Goal: Task Accomplishment & Management: Complete application form

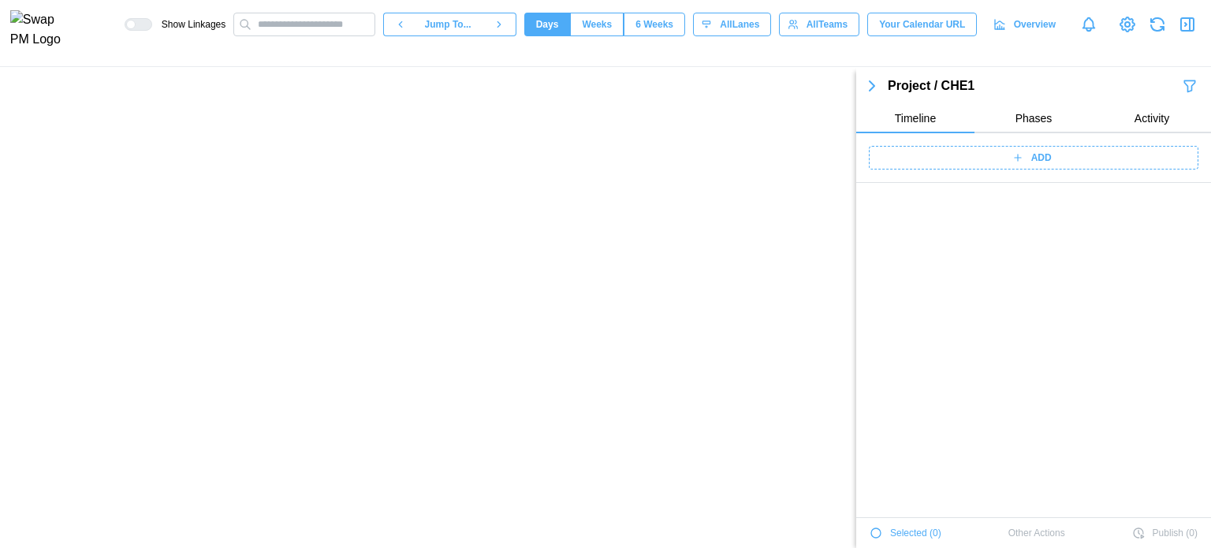
scroll to position [5630, 0]
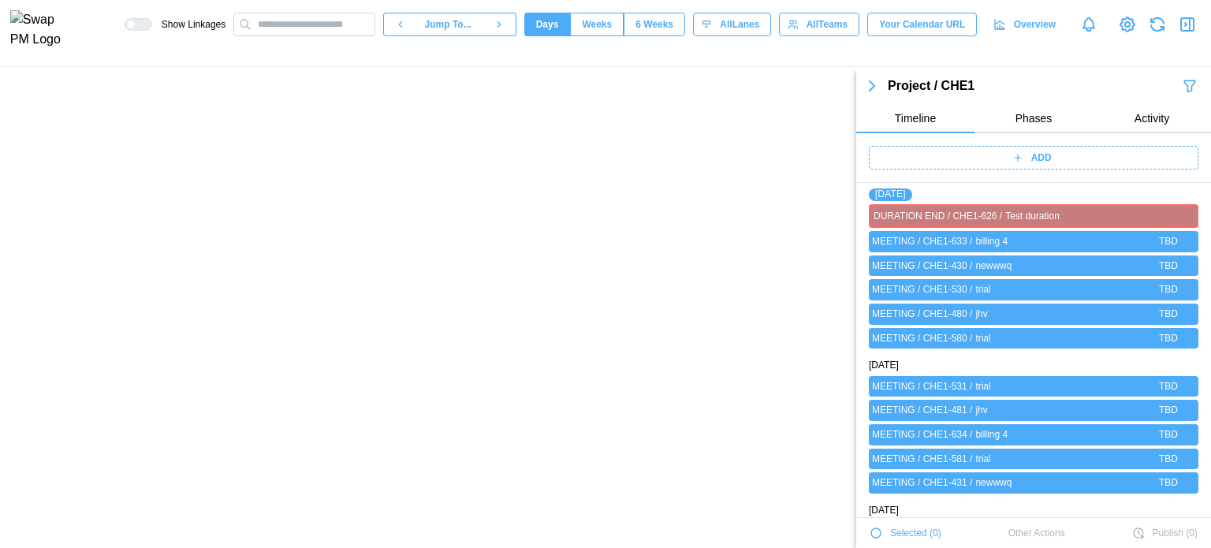
click at [1031, 164] on span "ADD" at bounding box center [1041, 158] width 21 height 22
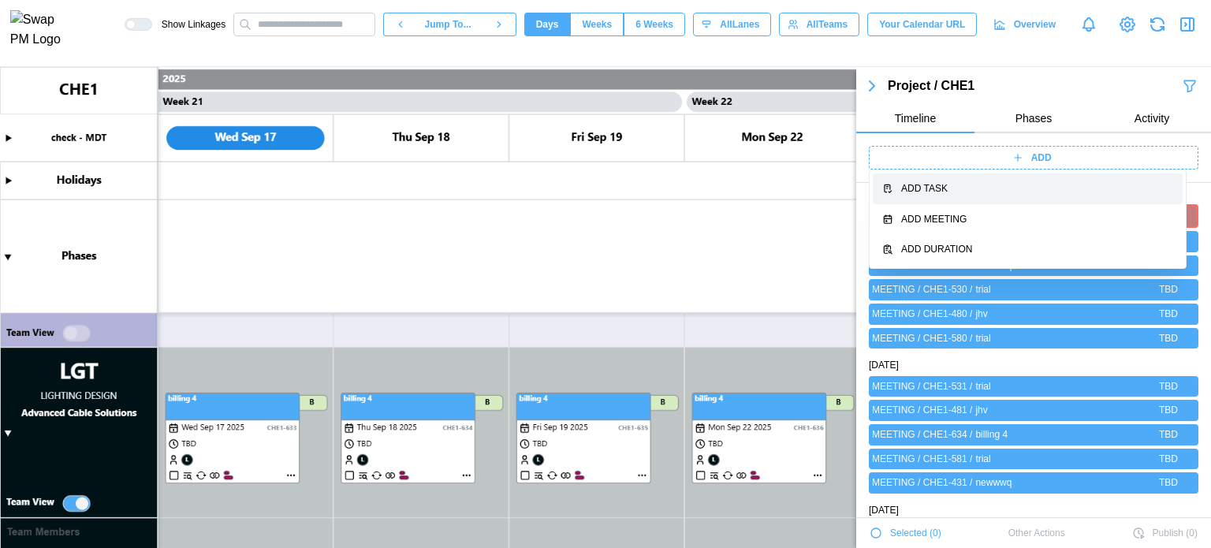
click at [977, 195] on div "Add Task" at bounding box center [1037, 188] width 272 height 15
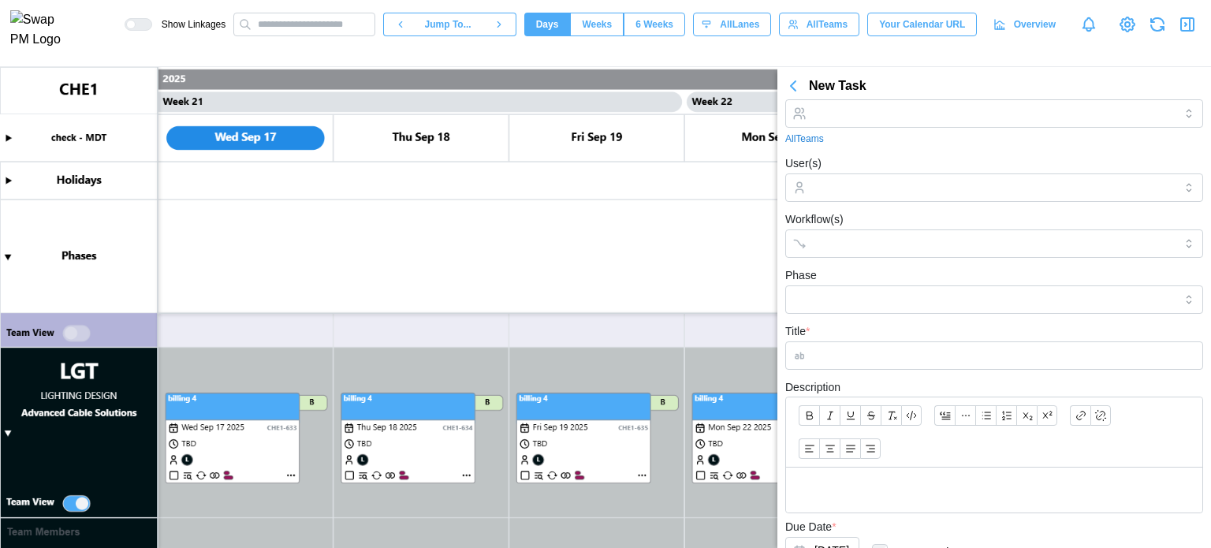
scroll to position [0, 0]
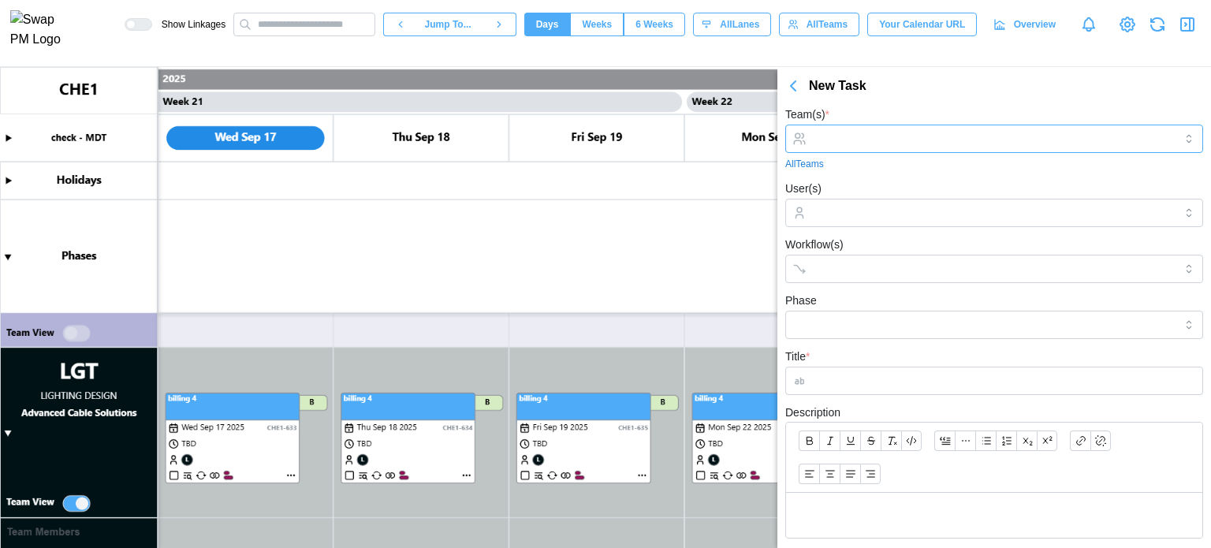
click at [862, 146] on div at bounding box center [993, 138] width 364 height 27
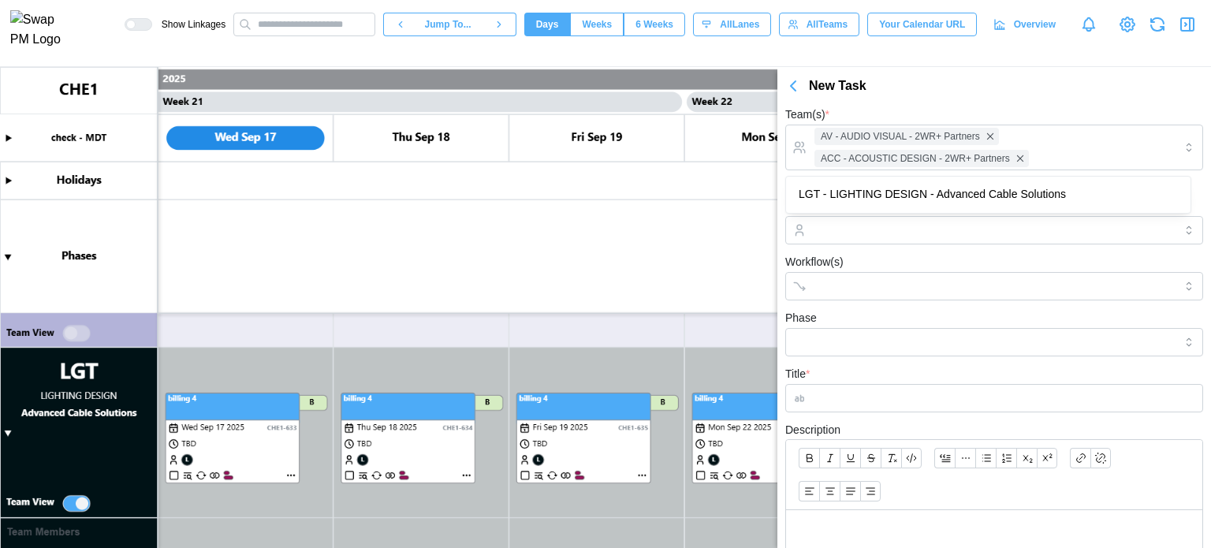
click at [893, 98] on div "Team(s) * AV - AUDIO VISUAL - 2WR+ Partners ACC - ACOUSTIC DESIGN - 2WR+ Partne…" at bounding box center [994, 401] width 434 height 609
click at [896, 218] on div at bounding box center [993, 230] width 364 height 27
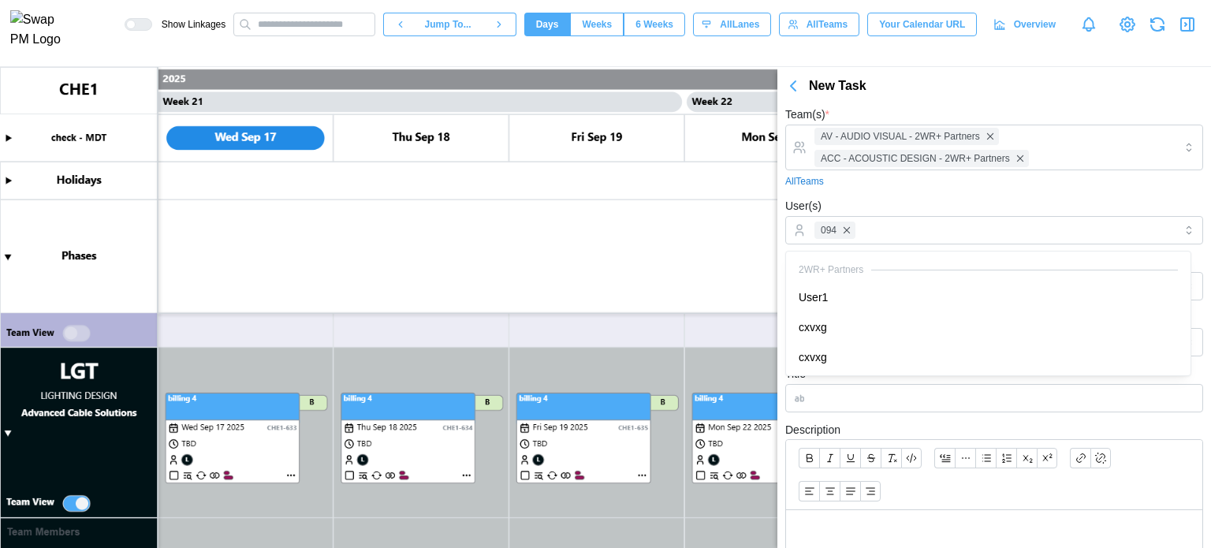
click at [899, 186] on div "All Teams" at bounding box center [994, 181] width 418 height 15
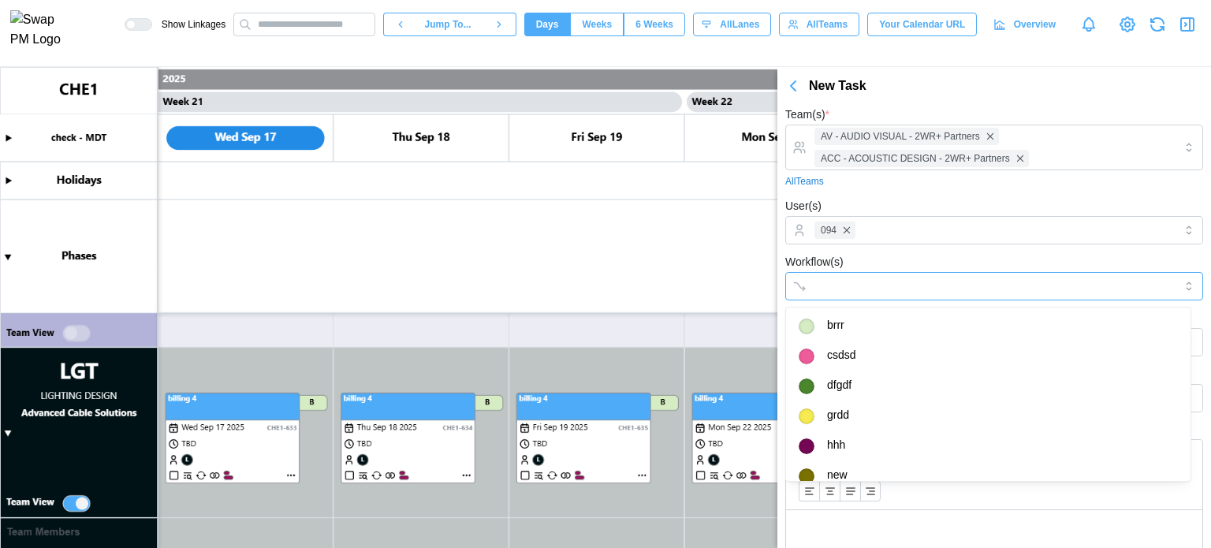
click at [883, 276] on div at bounding box center [978, 286] width 335 height 27
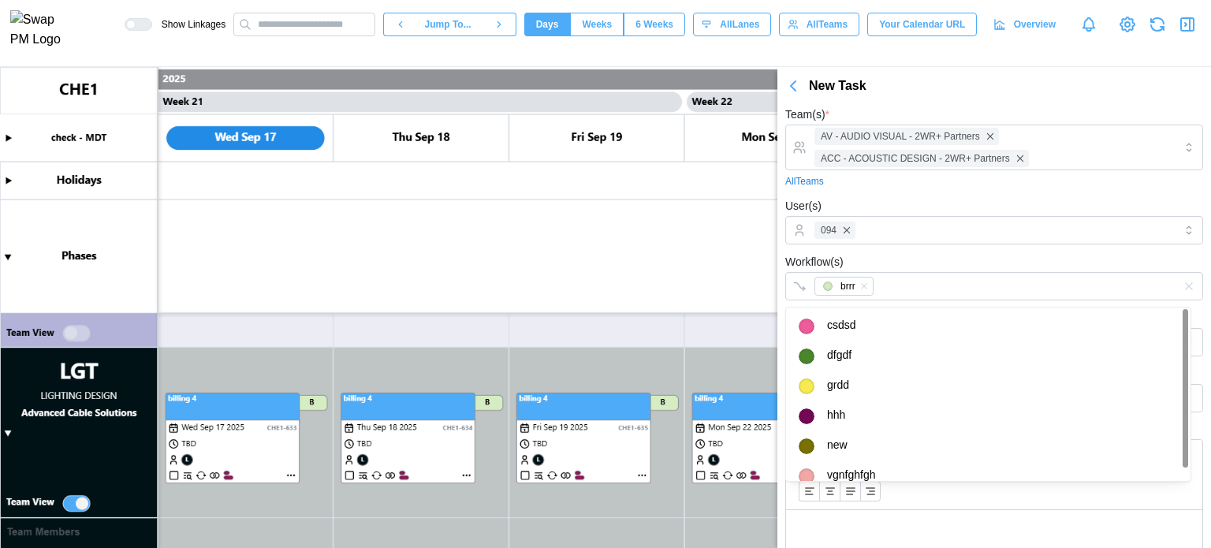
click at [889, 256] on div "Workflow(s) brrr" at bounding box center [994, 276] width 418 height 48
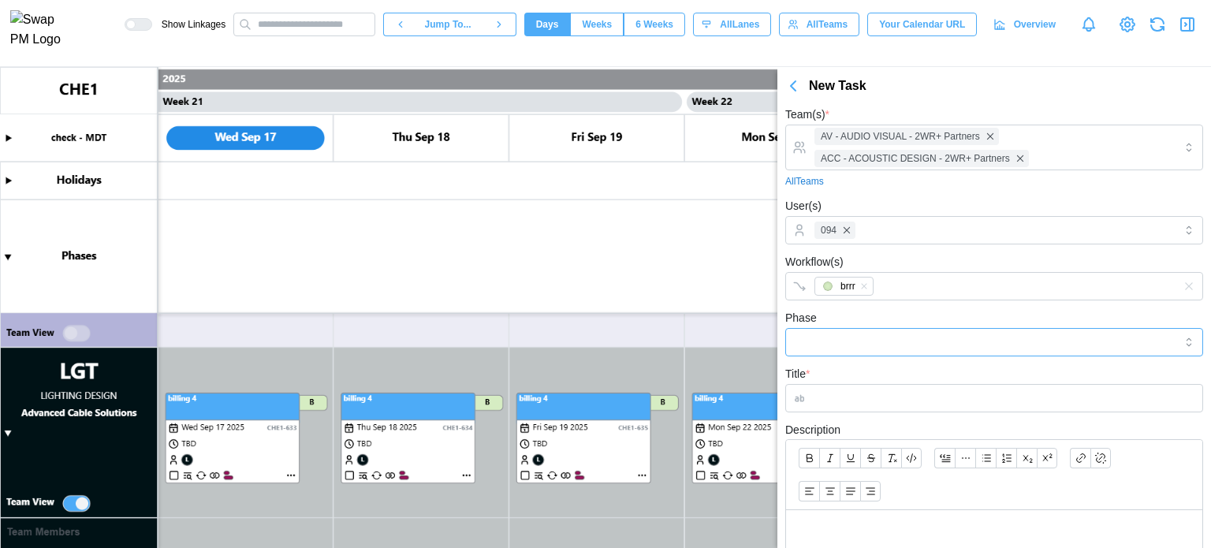
click at [878, 340] on input "Phase" at bounding box center [994, 342] width 418 height 28
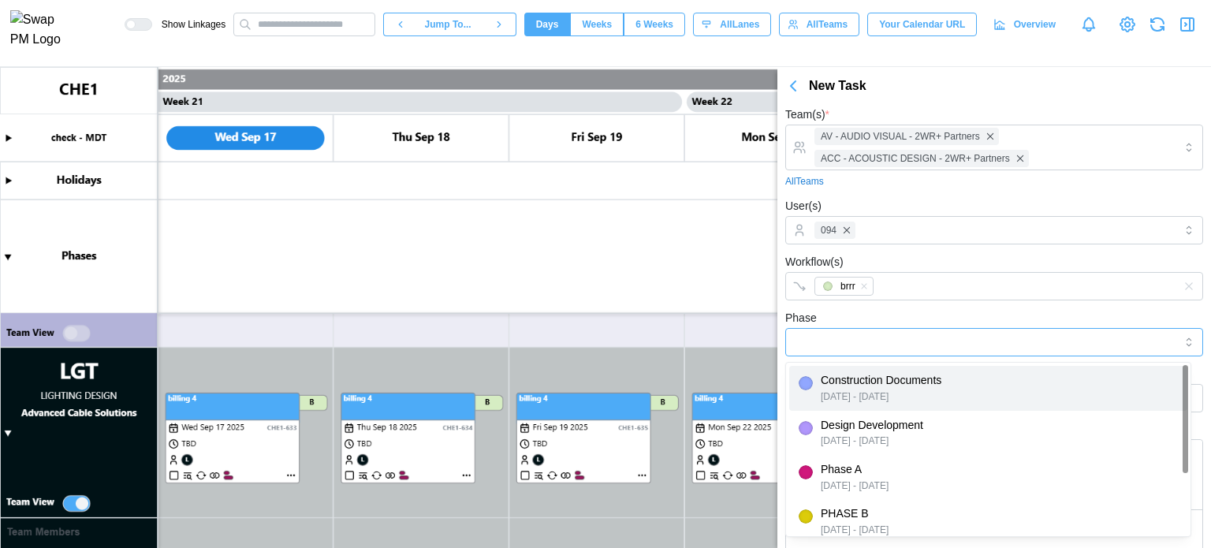
type input "**********"
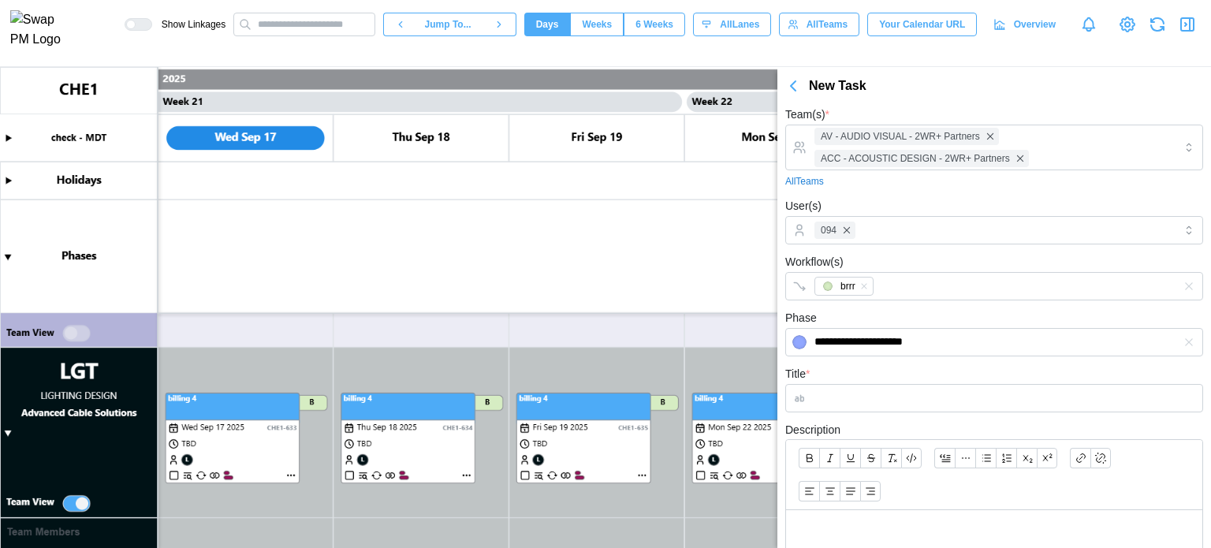
click at [904, 321] on div "**********" at bounding box center [994, 332] width 418 height 48
click at [885, 405] on input "Title *" at bounding box center [994, 398] width 418 height 28
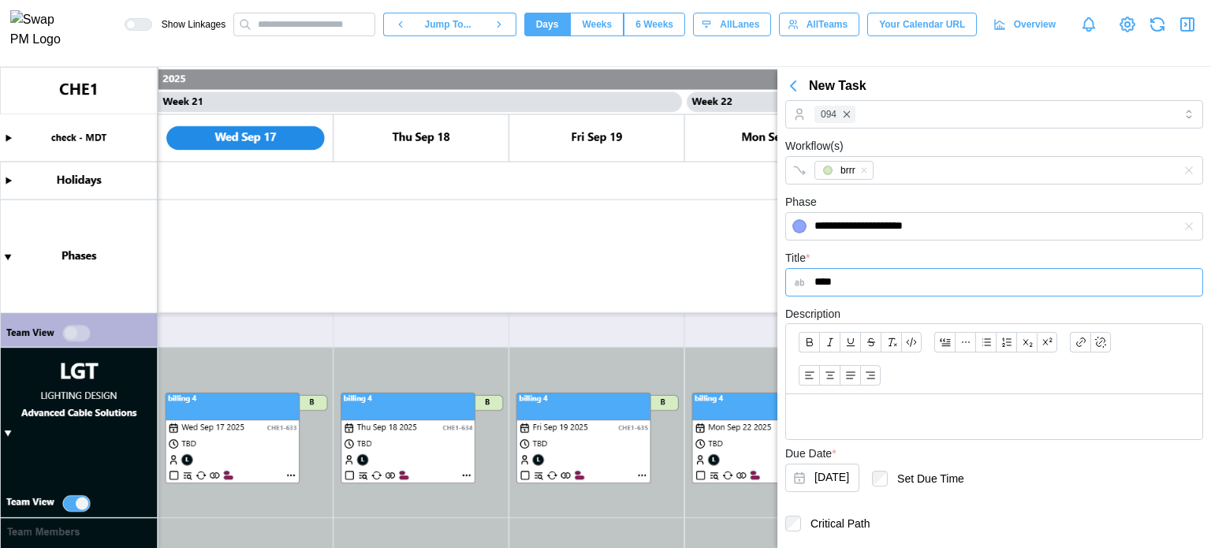
scroll to position [156, 0]
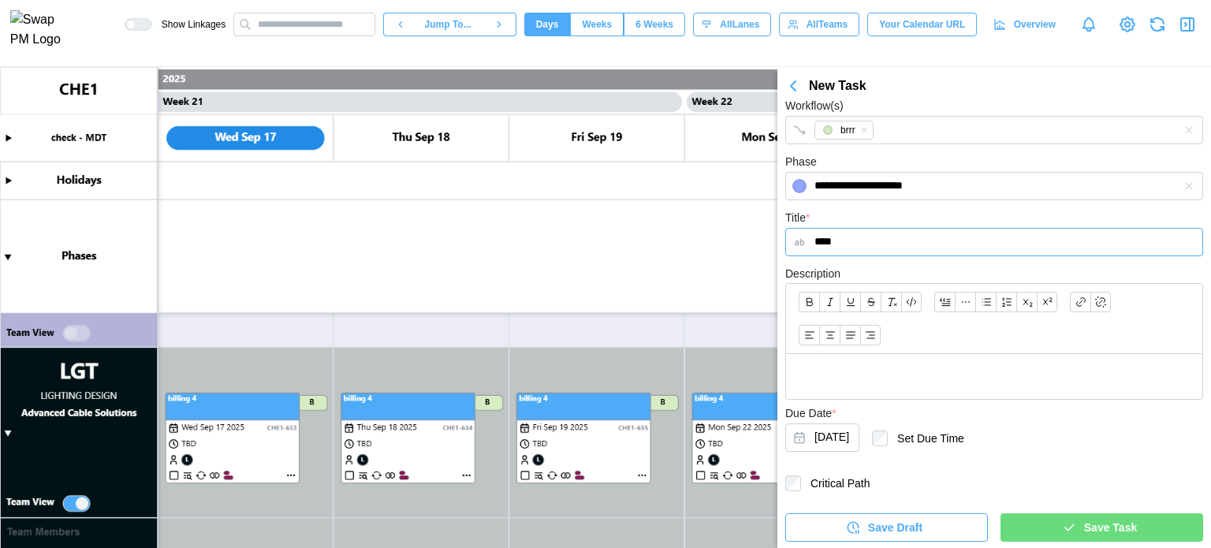
type input "****"
click at [856, 352] on div at bounding box center [994, 319] width 416 height 70
click at [880, 396] on div at bounding box center [994, 376] width 416 height 45
click at [1062, 523] on icon "button" at bounding box center [1069, 527] width 14 height 14
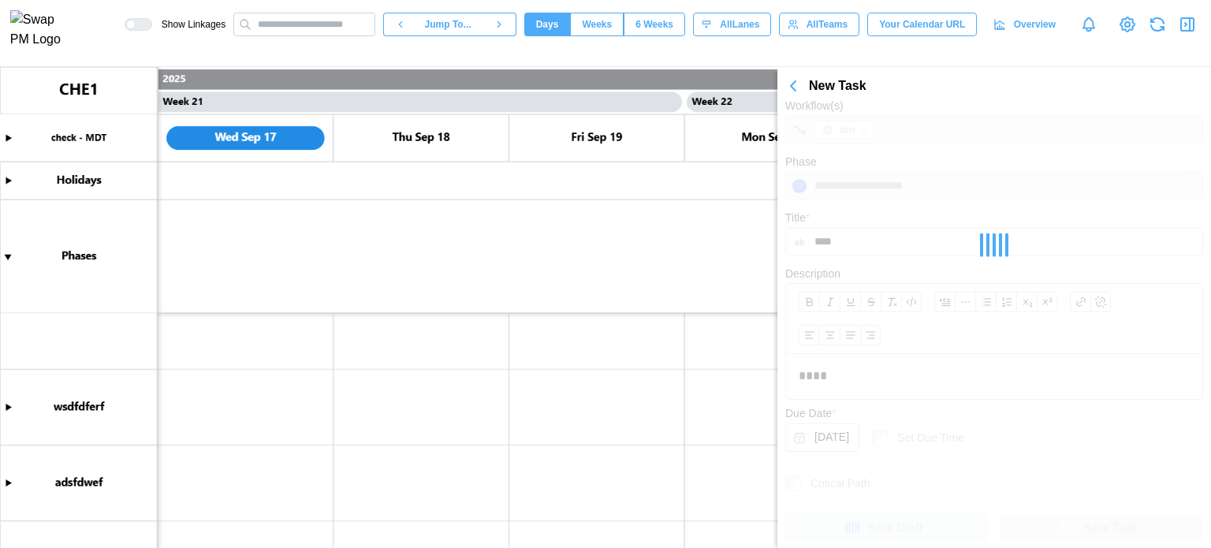
scroll to position [836, 0]
